Goal: Task Accomplishment & Management: Complete application form

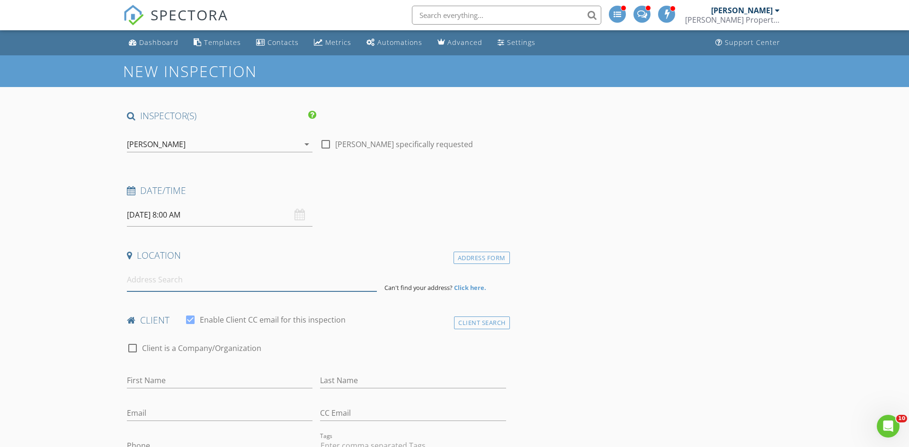
click at [311, 277] on input at bounding box center [252, 279] width 250 height 23
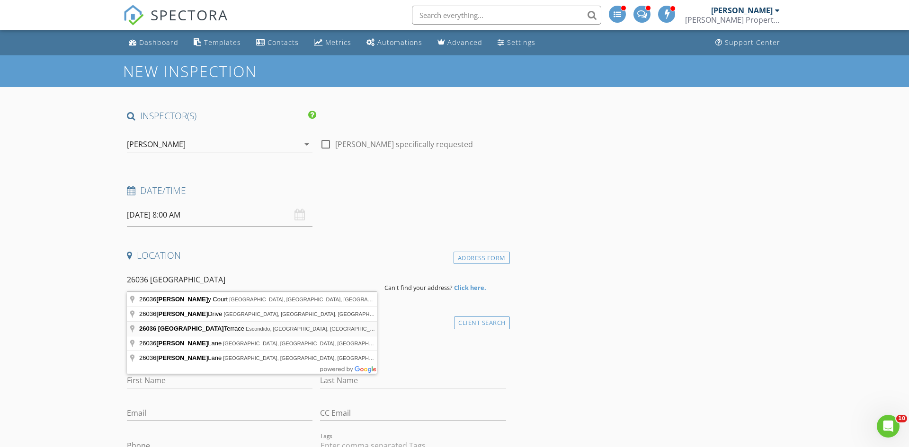
type input "26036 Kaywood Terrace, Escondido, CA, USA"
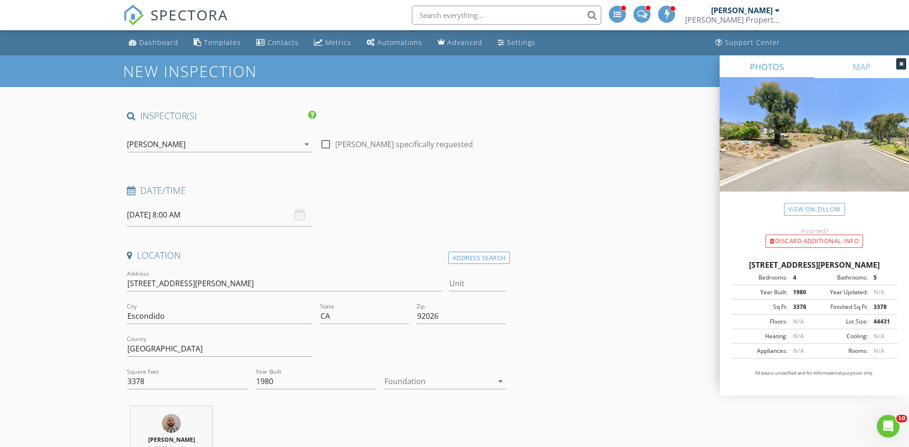
click at [771, 15] on div "[PERSON_NAME] Property Inspection" at bounding box center [732, 19] width 95 height 9
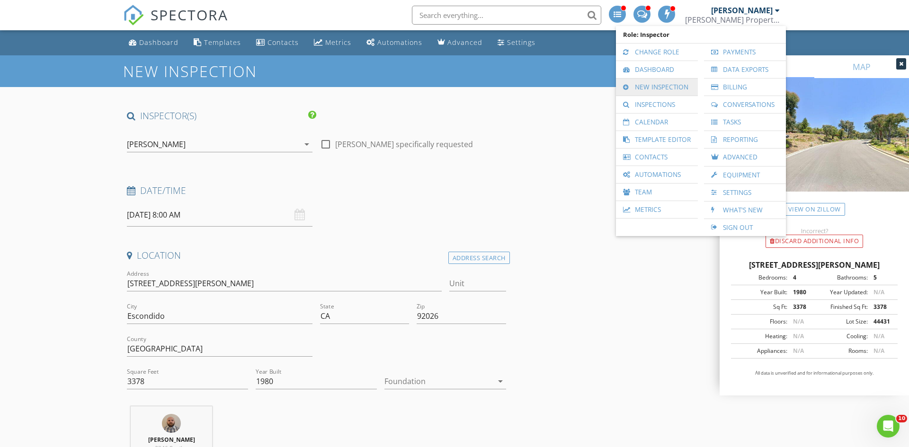
click at [643, 88] on link "New Inspection" at bounding box center [657, 87] width 72 height 17
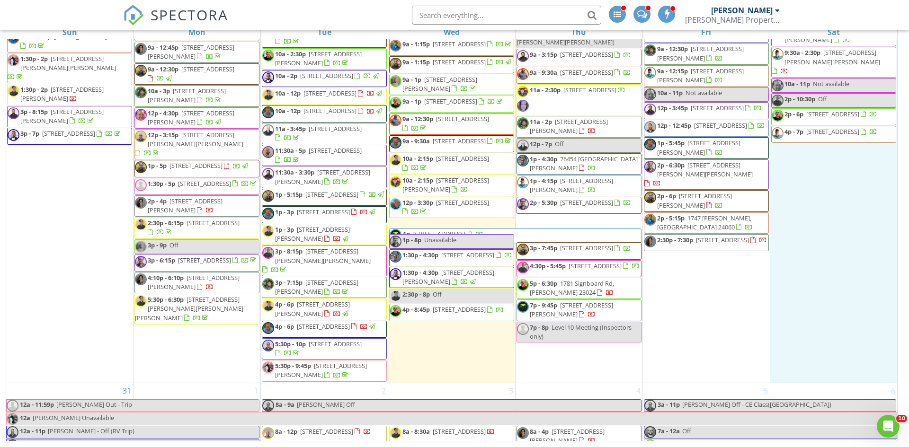
scroll to position [3181, 0]
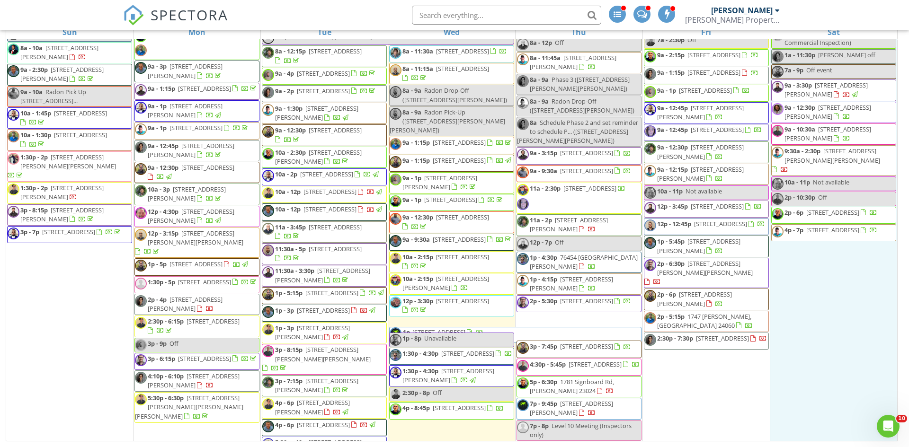
click at [722, 9] on div "Elliott Webb Webb Property Inspection" at bounding box center [732, 15] width 95 height 30
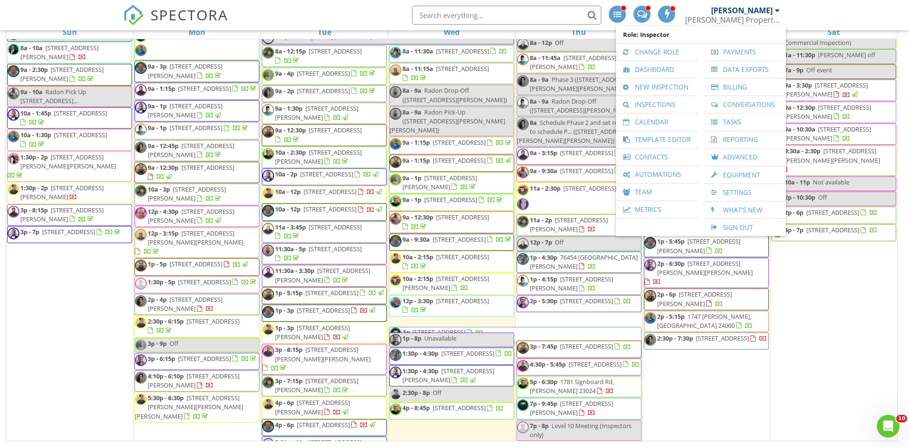
scroll to position [3367, 0]
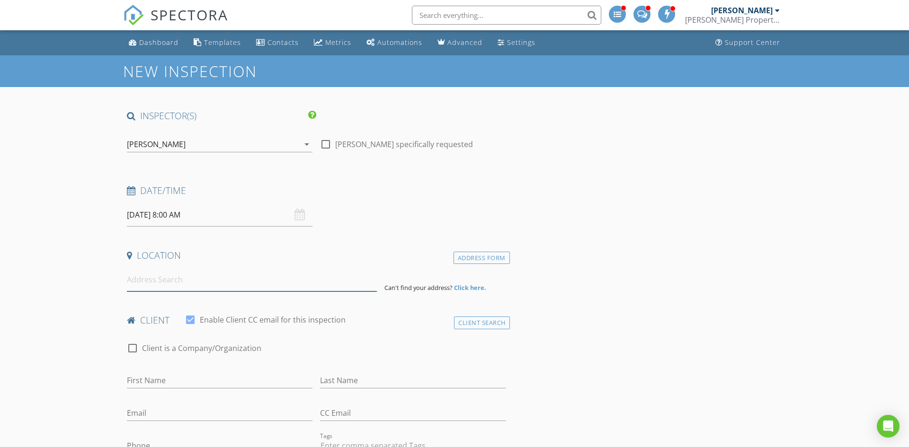
click at [199, 280] on input at bounding box center [252, 279] width 250 height 23
click at [571, 11] on input "text" at bounding box center [506, 15] width 189 height 19
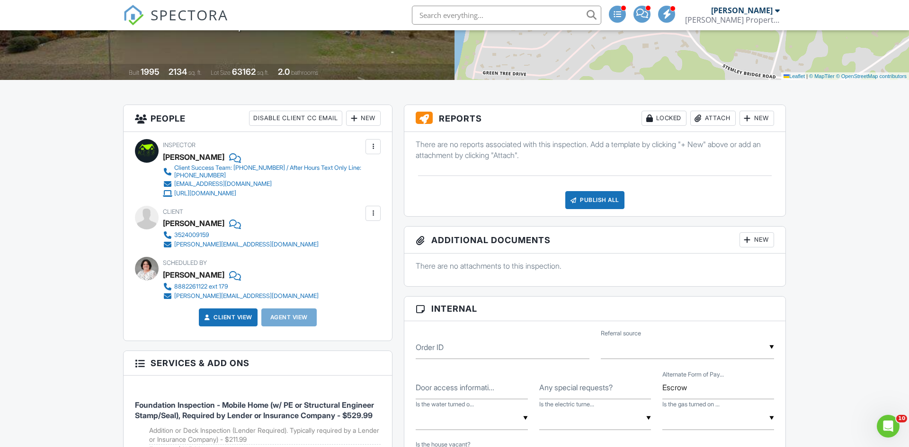
scroll to position [172, 0]
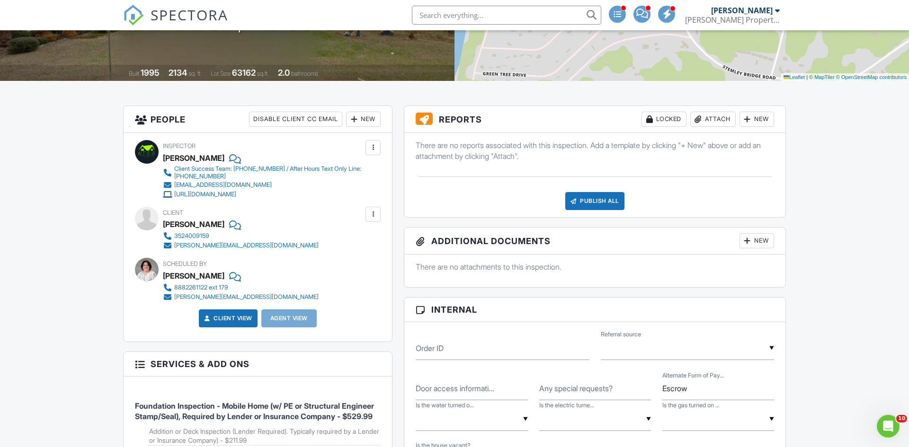
click at [511, 20] on input "text" at bounding box center [506, 15] width 189 height 19
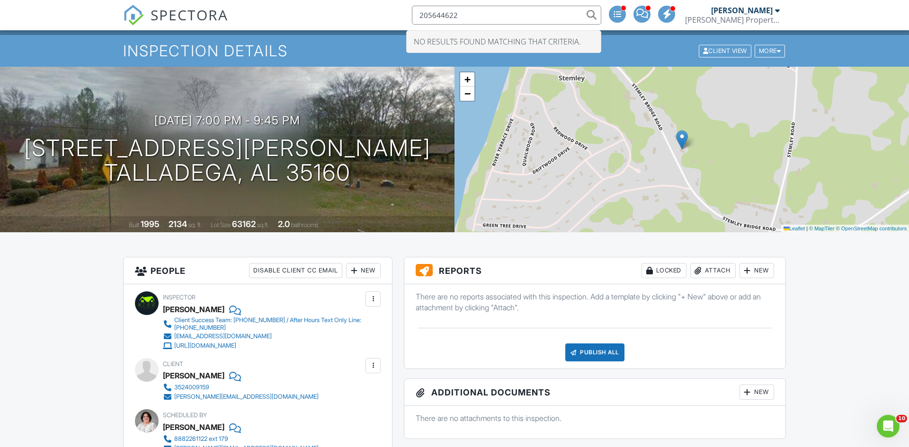
scroll to position [20, 0]
type input "205644622"
click at [732, 25] on div "Elliott Webb Webb Property Inspection" at bounding box center [732, 15] width 95 height 30
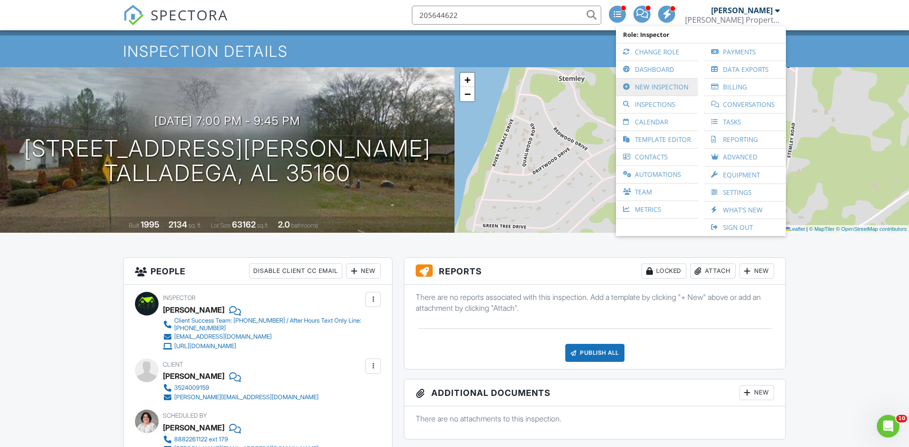
click at [646, 88] on link "New Inspection" at bounding box center [657, 87] width 72 height 17
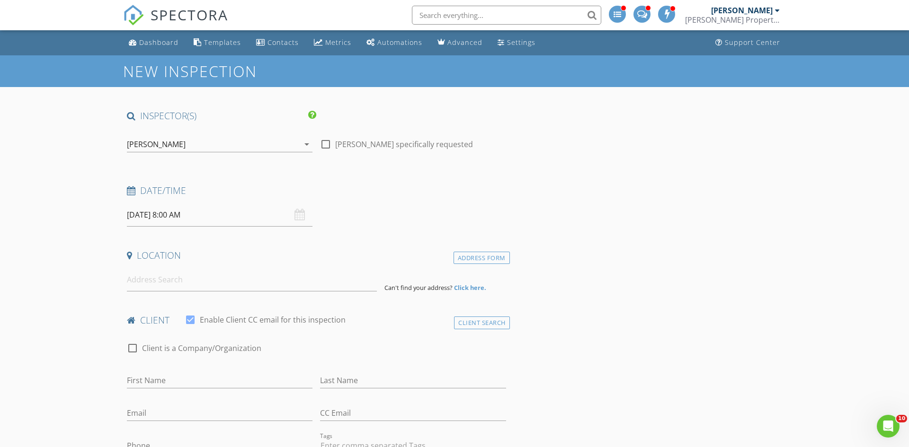
click at [756, 25] on div "[PERSON_NAME] Property Inspection" at bounding box center [732, 15] width 95 height 30
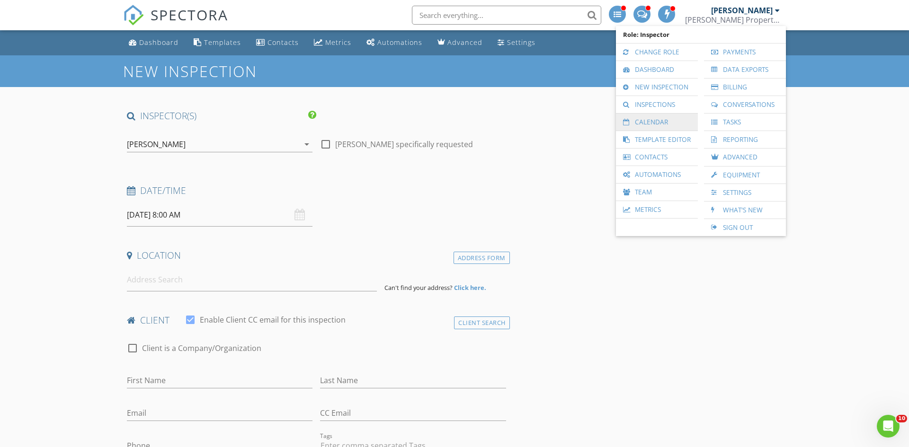
click at [645, 122] on link "Calendar" at bounding box center [657, 122] width 72 height 17
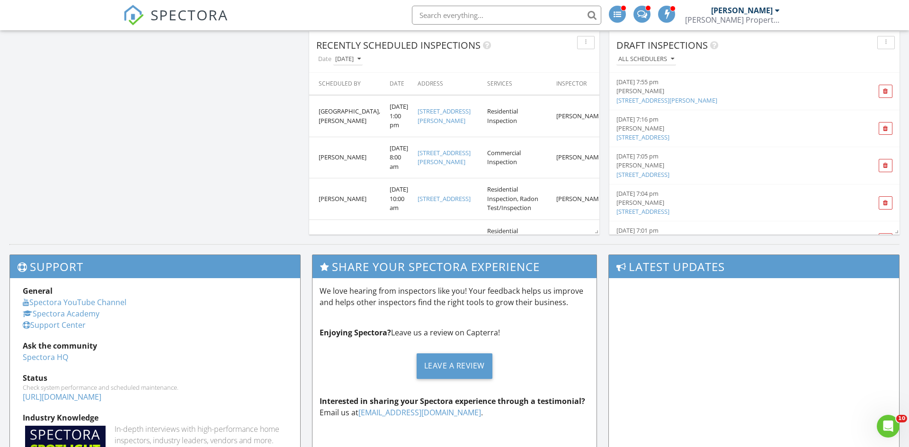
scroll to position [592, 0]
